Goal: Task Accomplishment & Management: Manage account settings

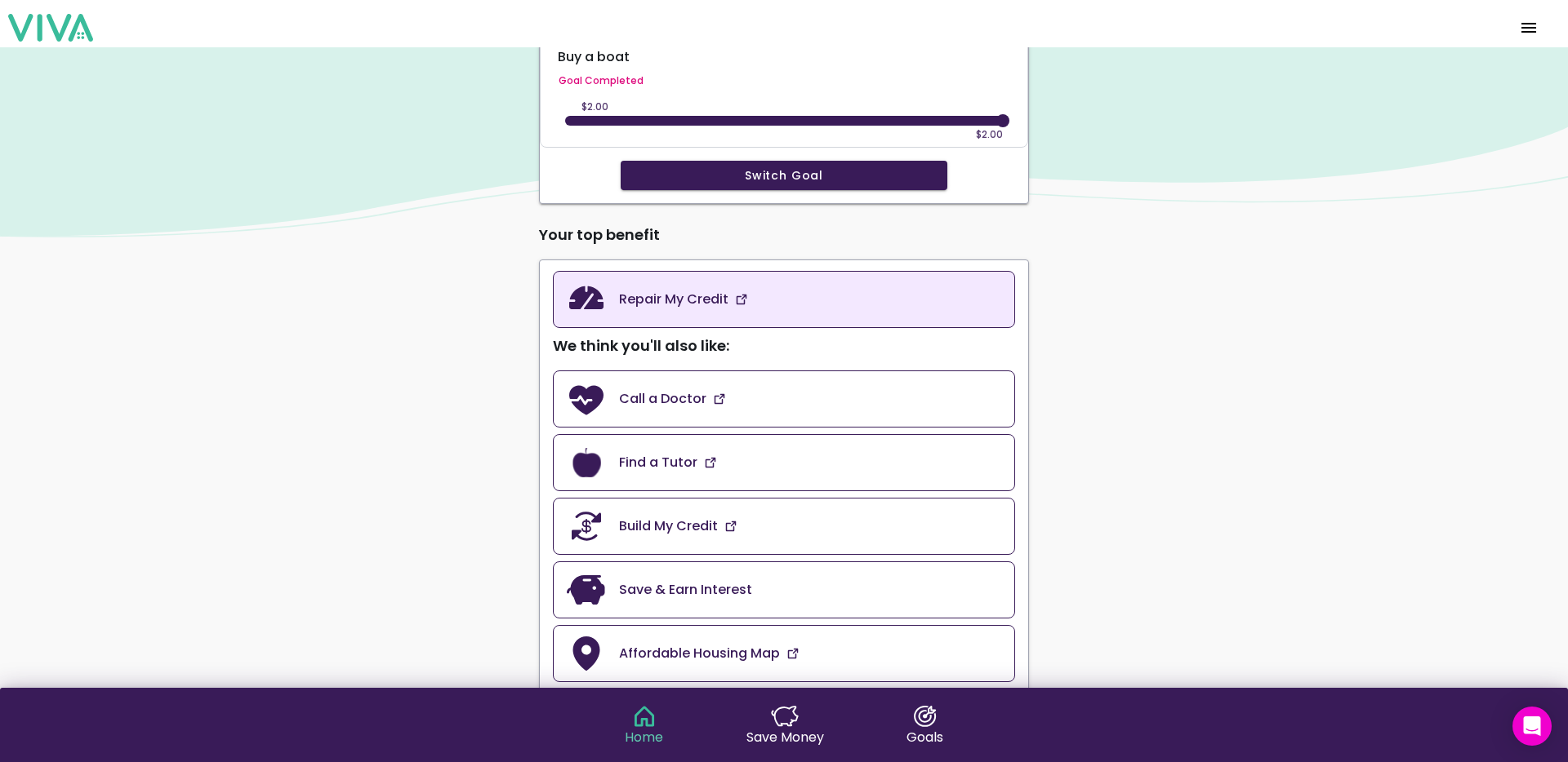
scroll to position [305, 0]
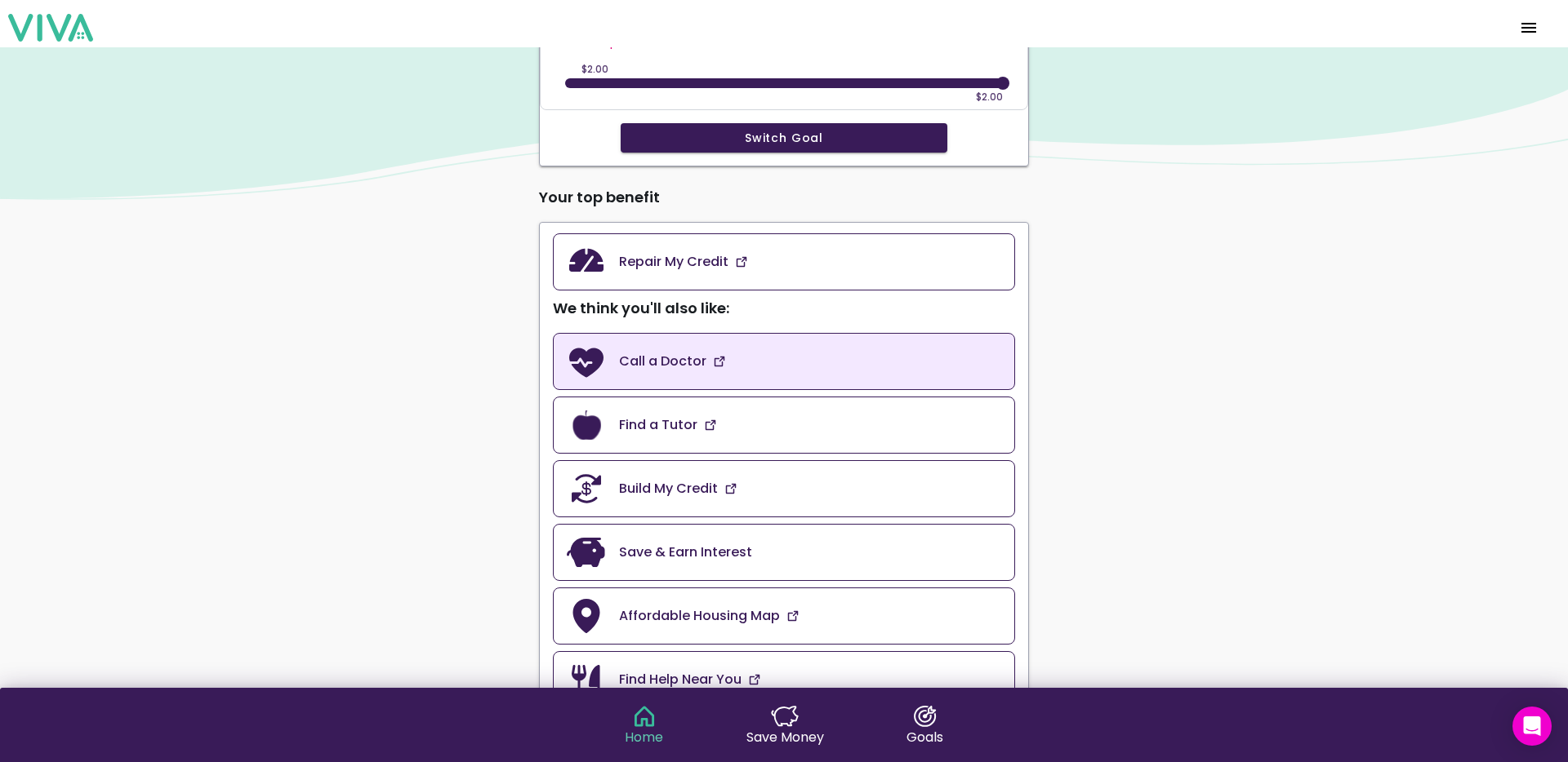
click at [760, 368] on link "Call a Doctor" at bounding box center [784, 362] width 462 height 57
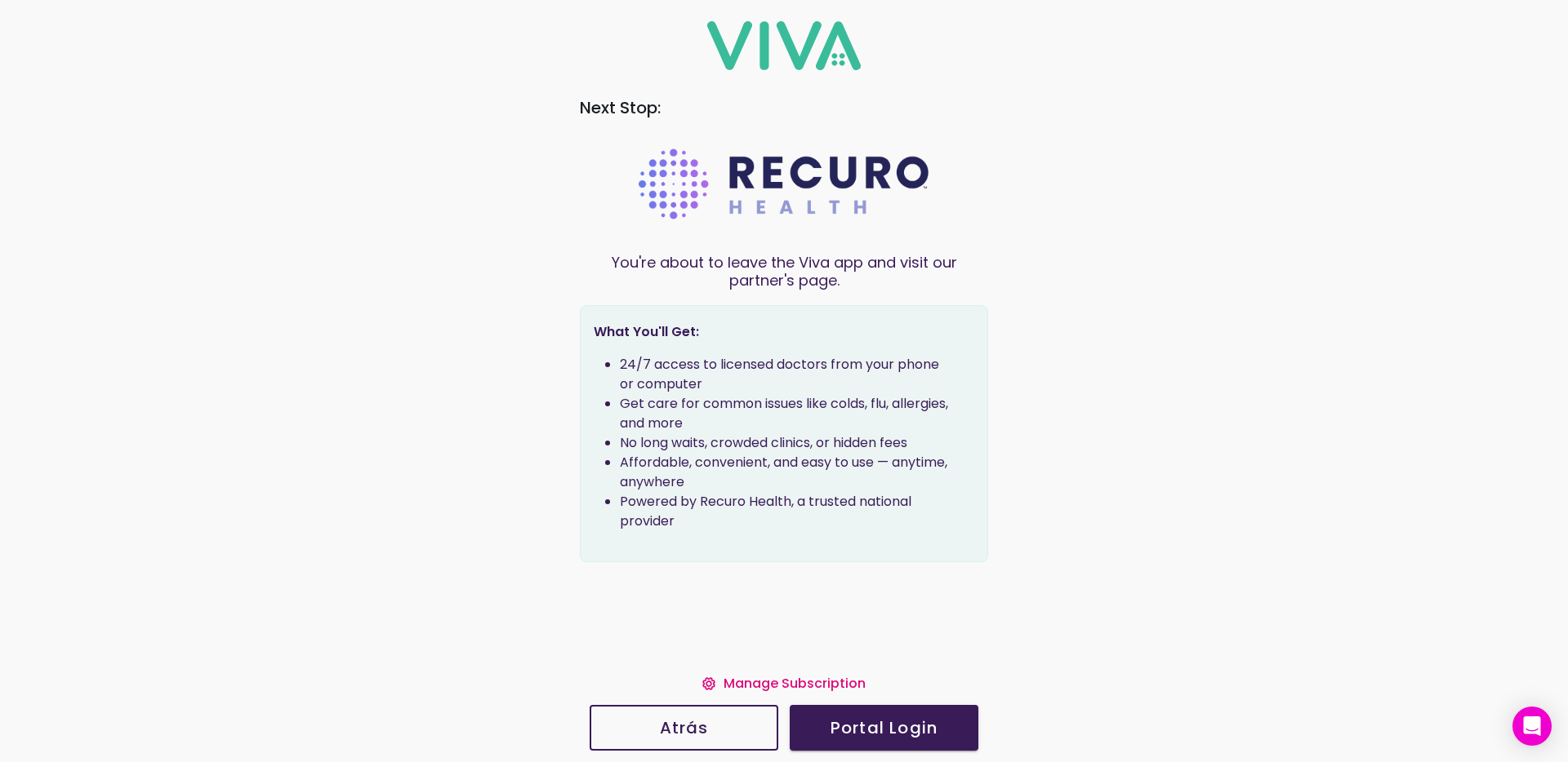
click at [0, 0] on slot "Manage Subscription" at bounding box center [0, 0] width 0 height 0
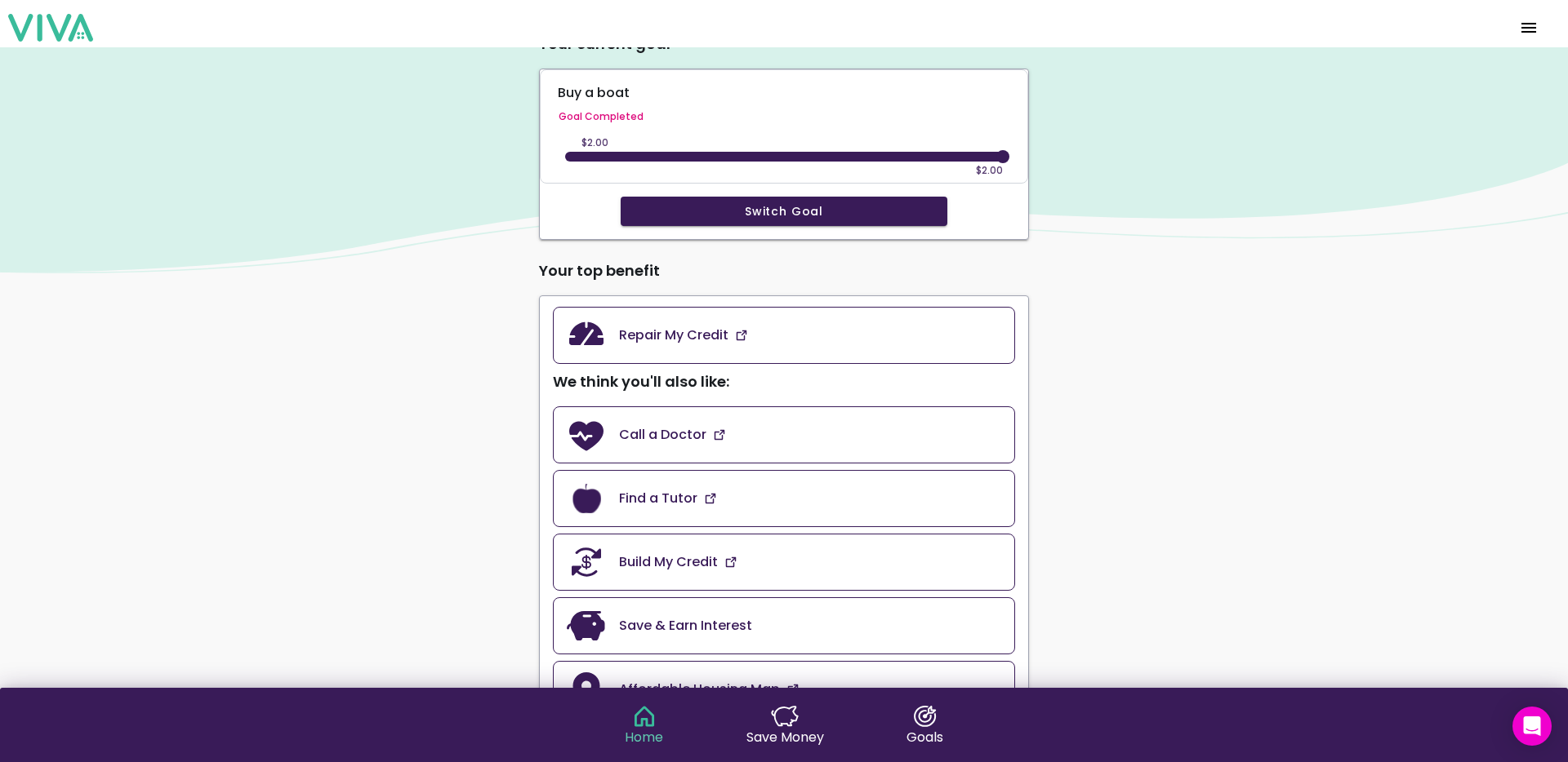
scroll to position [253, 0]
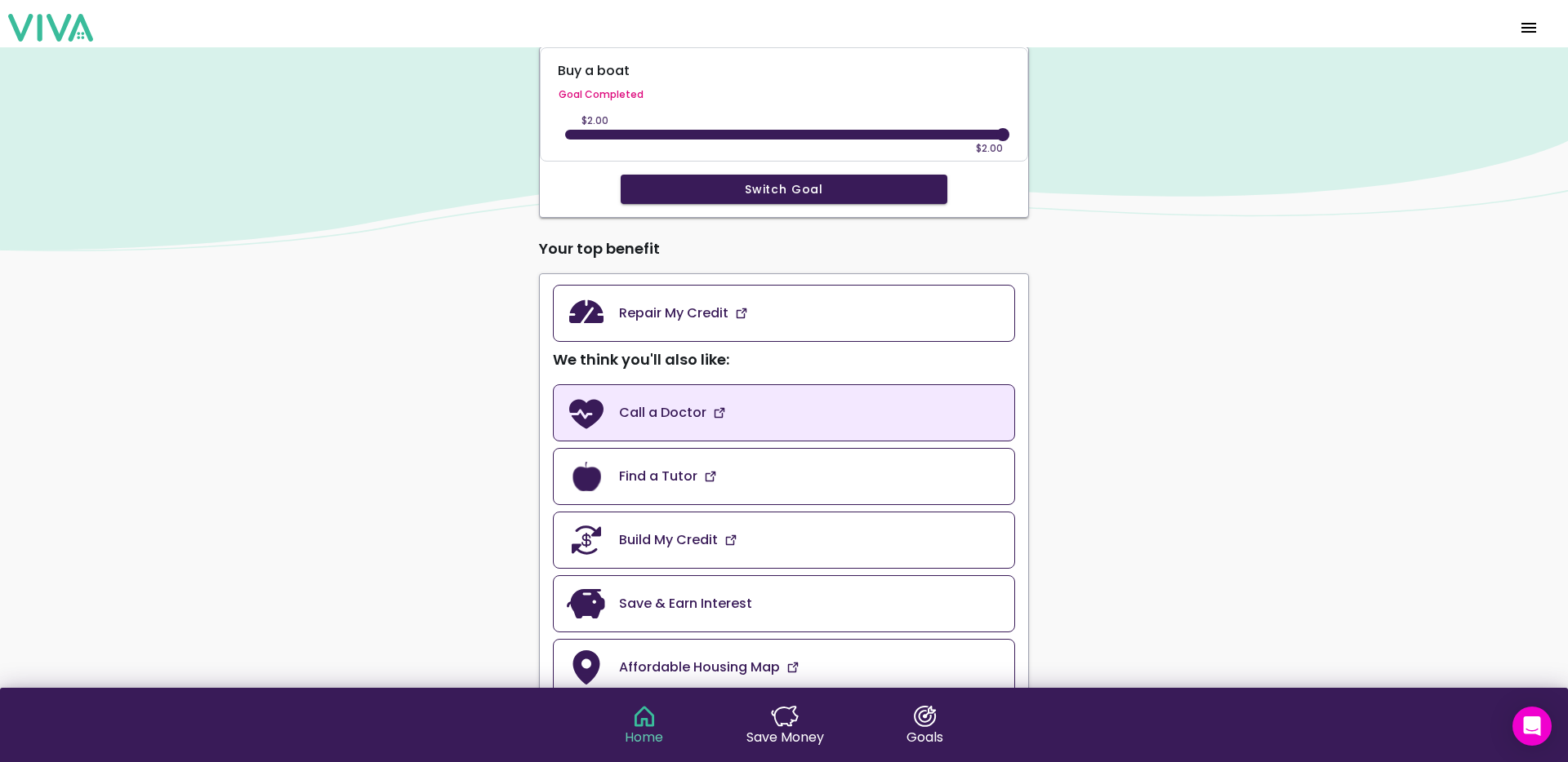
click at [762, 415] on link "Call a Doctor" at bounding box center [784, 413] width 462 height 57
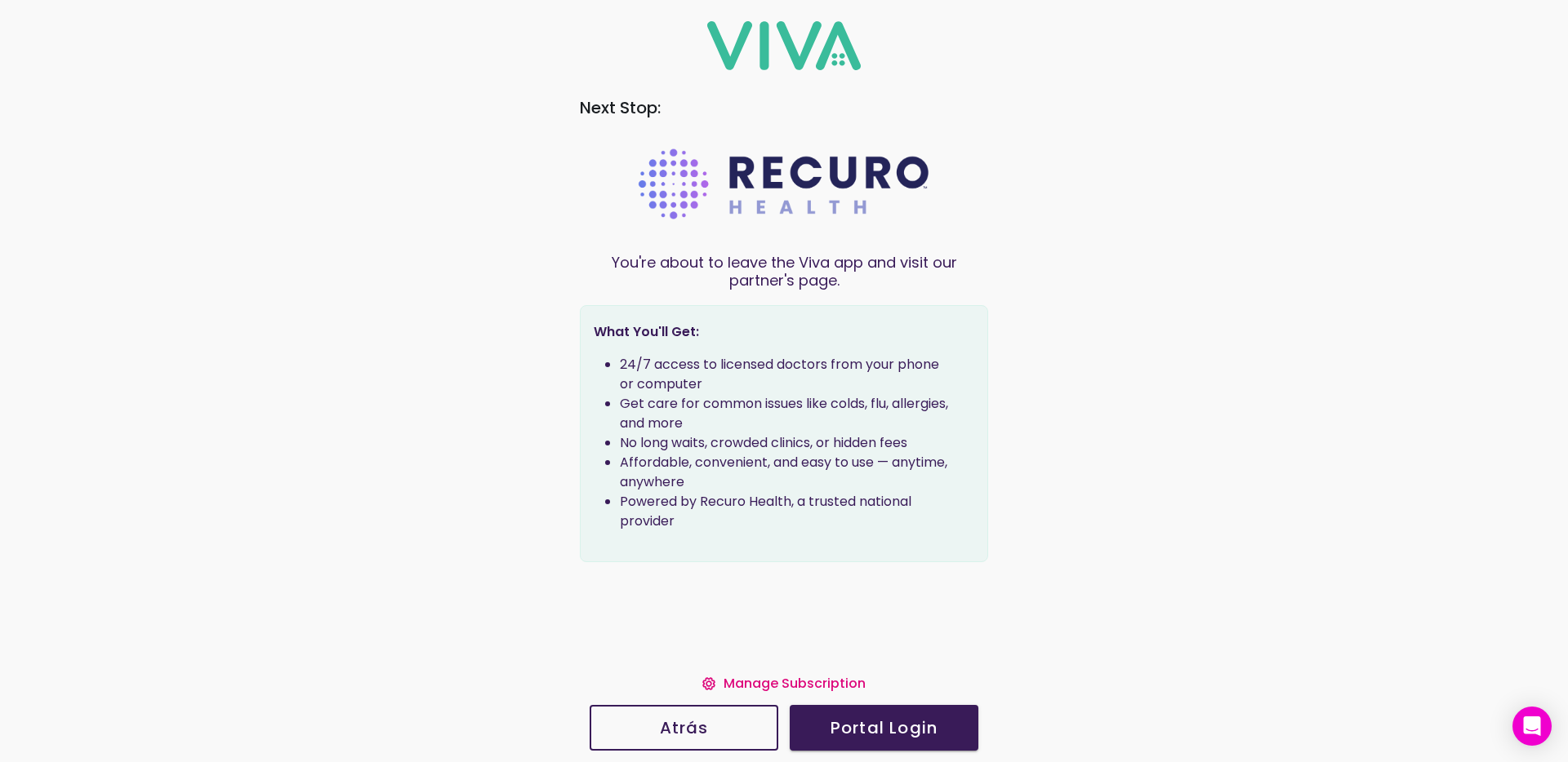
click at [0, 0] on slot "Manage Subscription" at bounding box center [0, 0] width 0 height 0
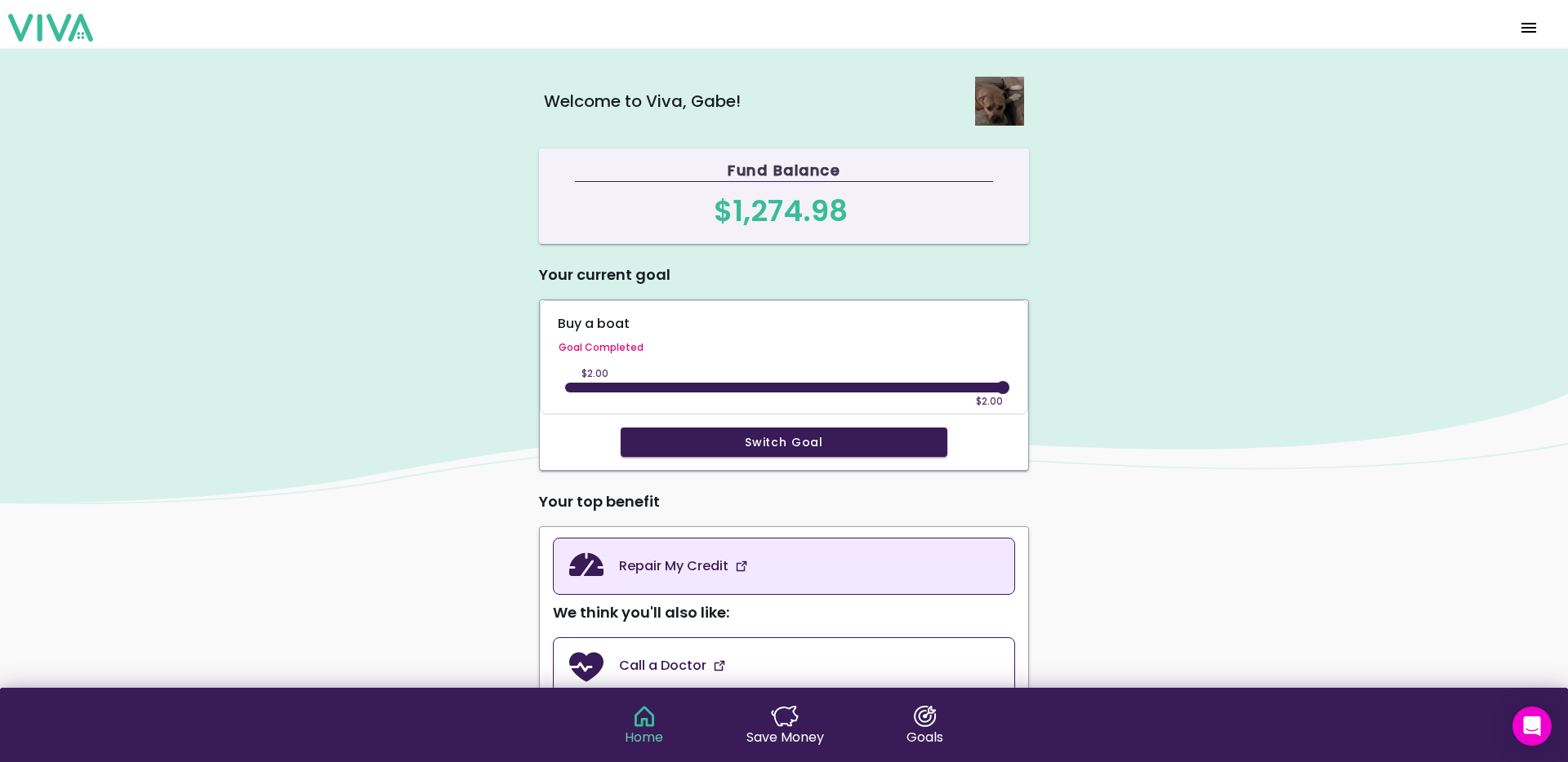
scroll to position [78, 0]
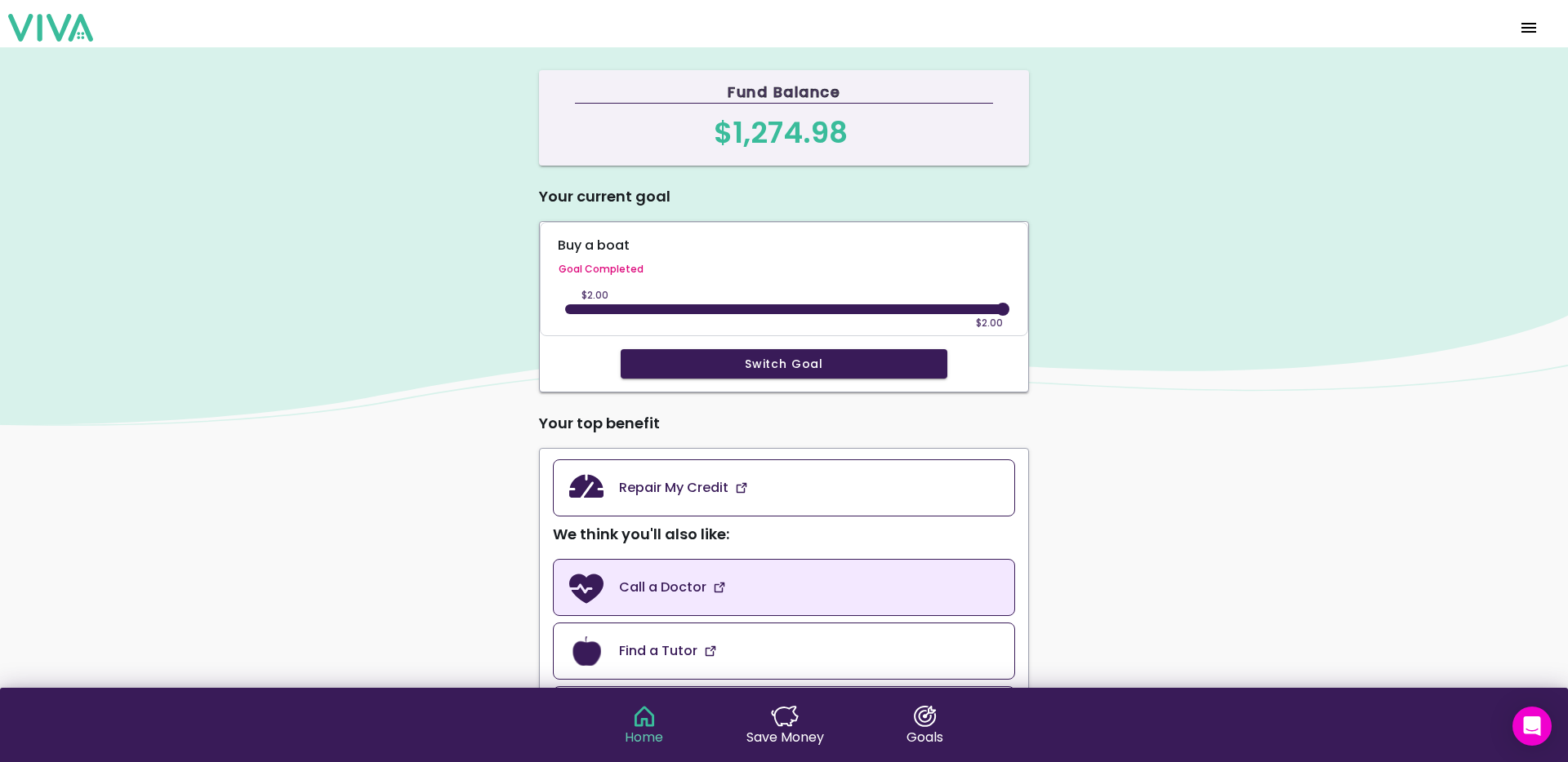
click at [762, 578] on link "Call a Doctor" at bounding box center [784, 587] width 462 height 57
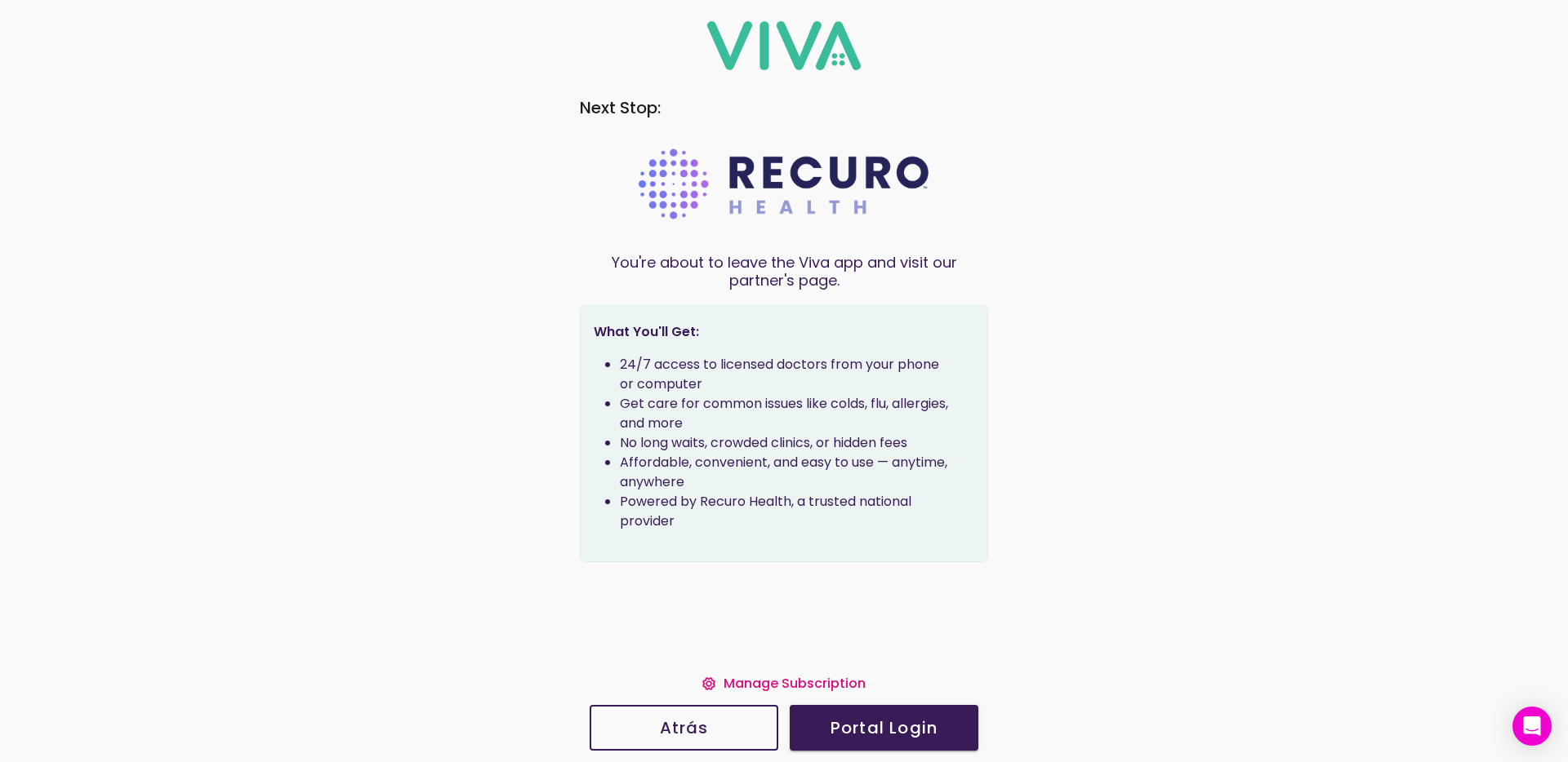
click at [0, 0] on slot "Manage Subscription" at bounding box center [0, 0] width 0 height 0
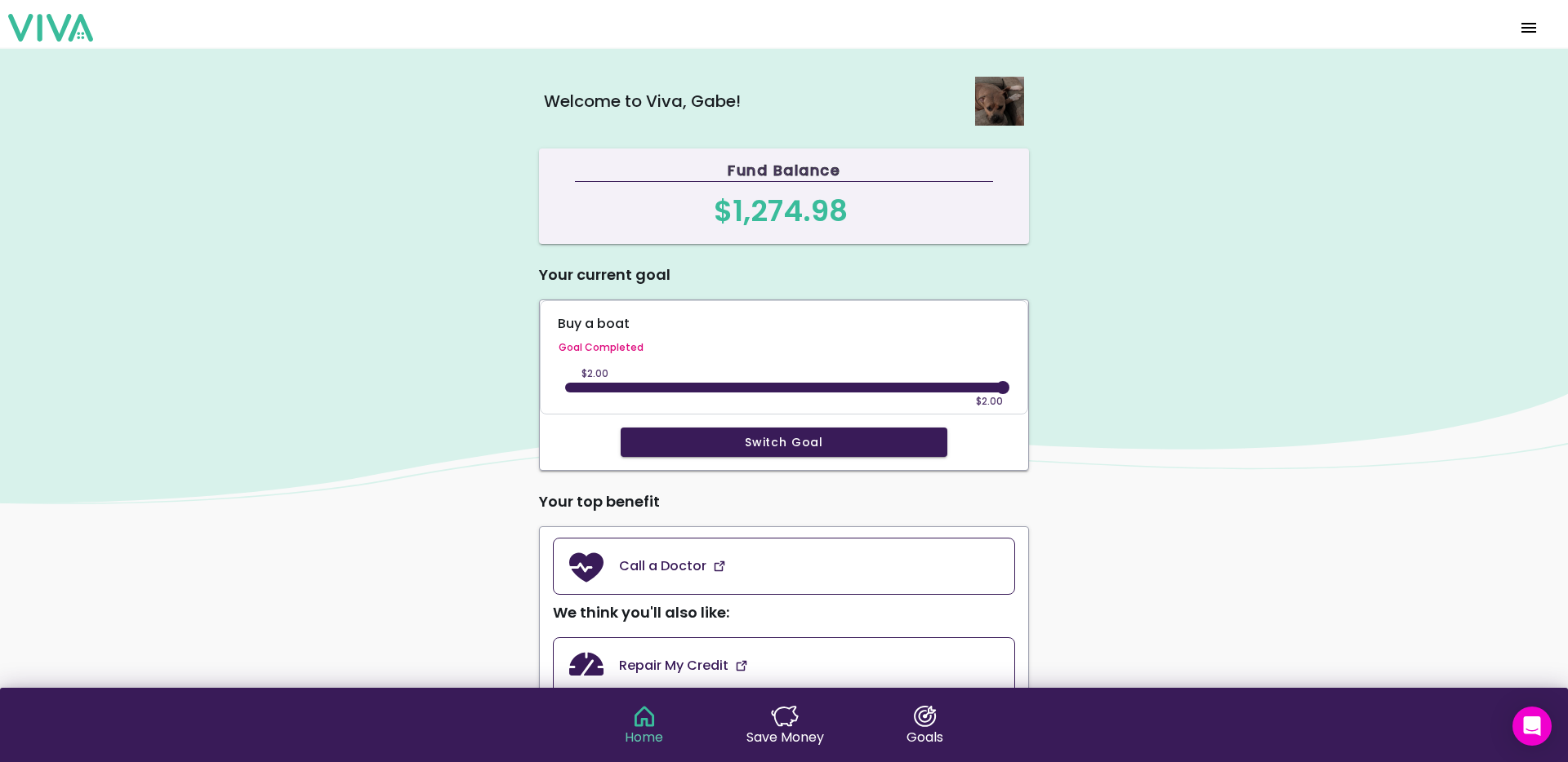
click at [1521, 28] on span "menu" at bounding box center [1528, 27] width 26 height 39
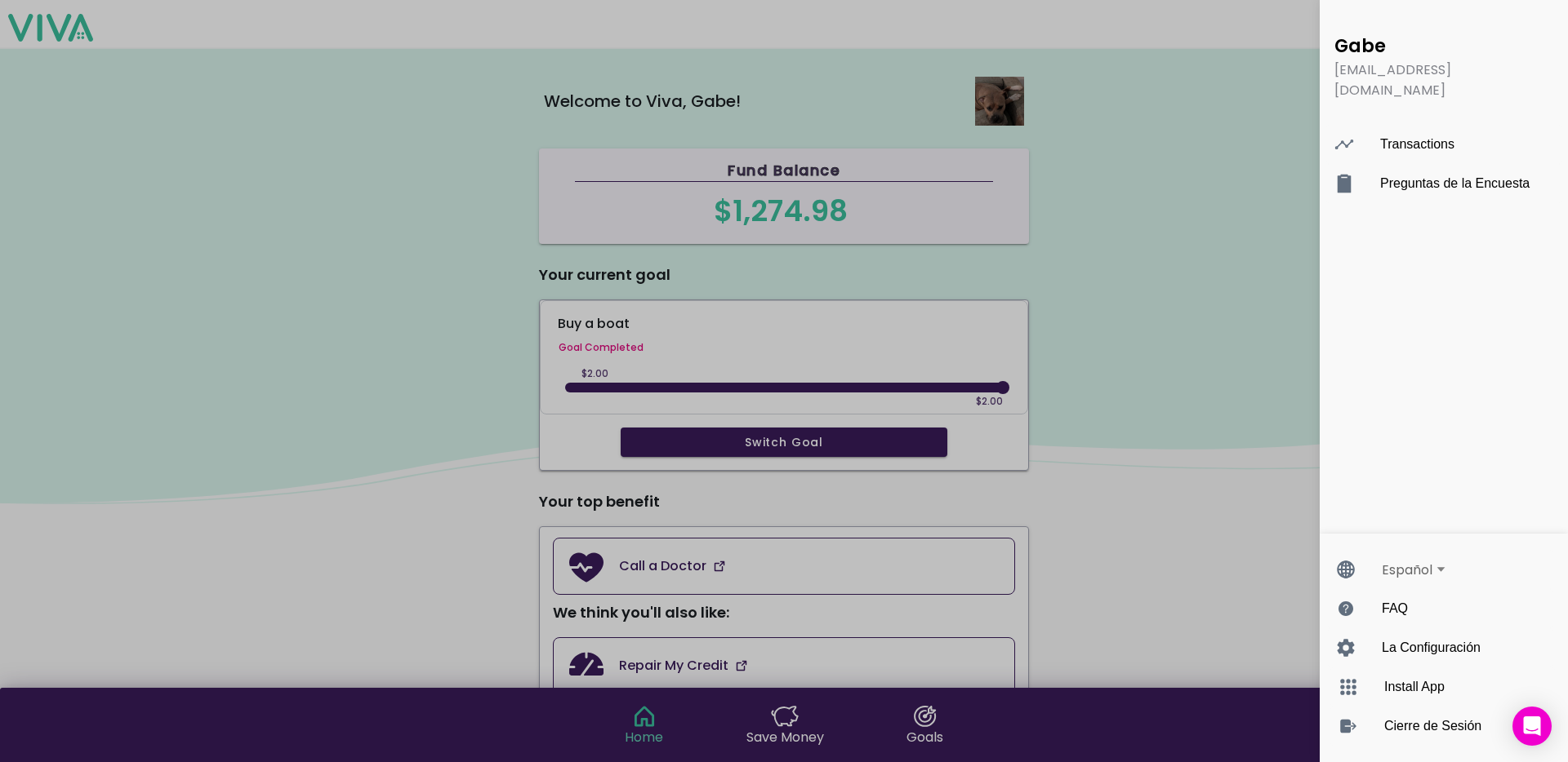
click at [1139, 437] on ion-backdrop "menu" at bounding box center [784, 381] width 1568 height 762
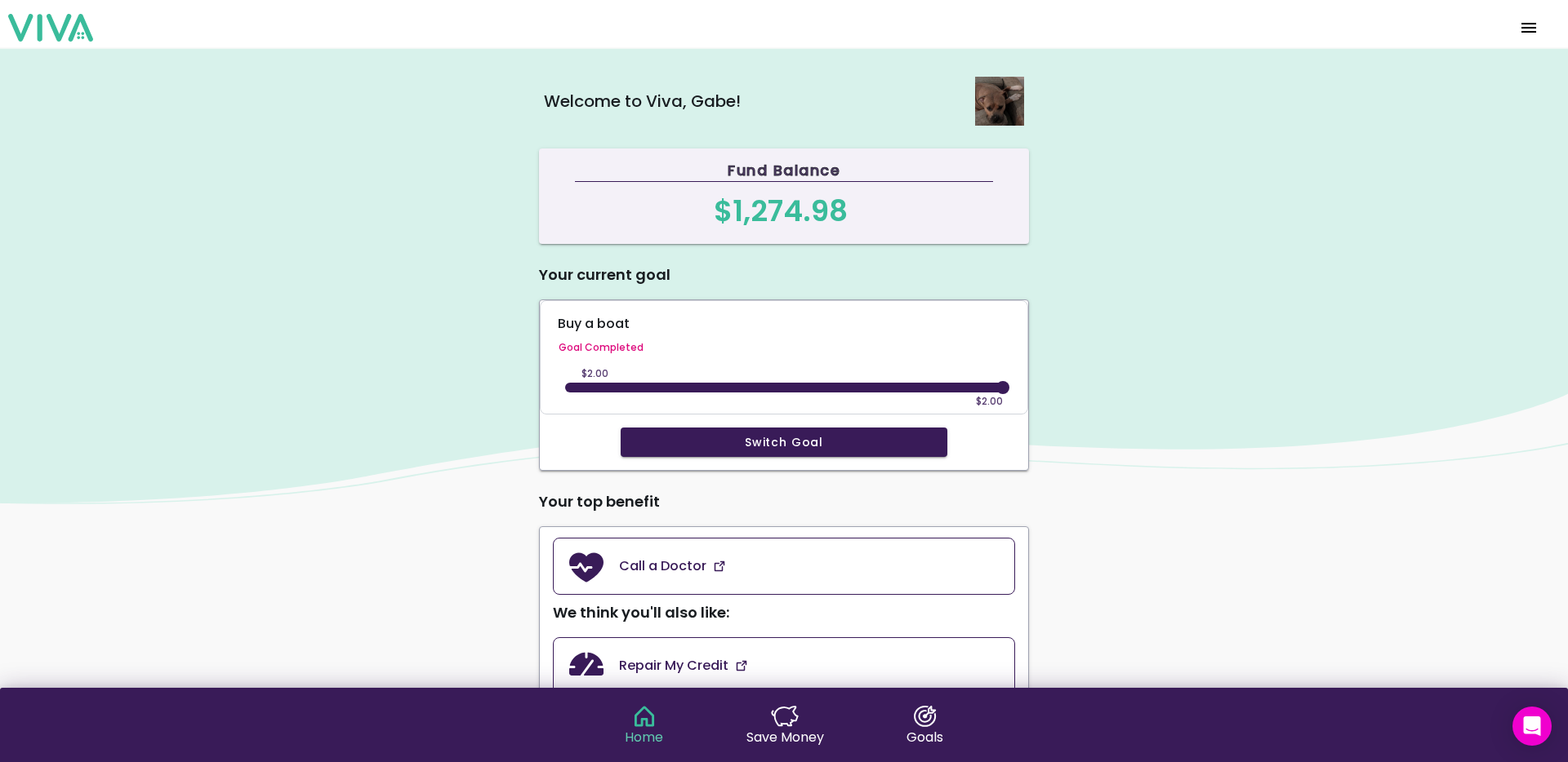
click at [1101, 400] on img at bounding box center [784, 276] width 1568 height 457
